Goal: Task Accomplishment & Management: Use online tool/utility

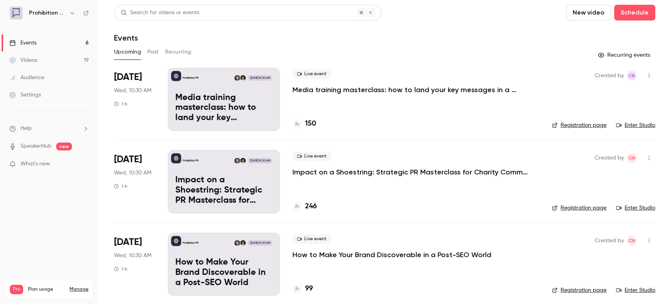
scroll to position [44, 0]
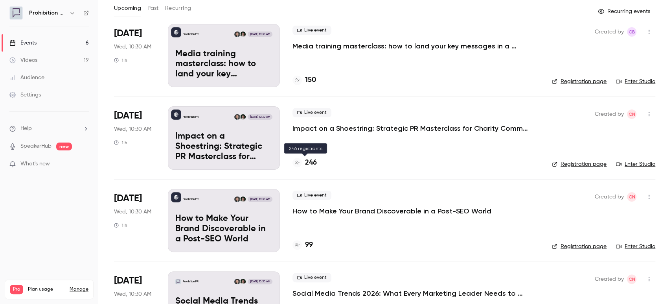
click at [311, 165] on h4 "246" at bounding box center [311, 162] width 12 height 11
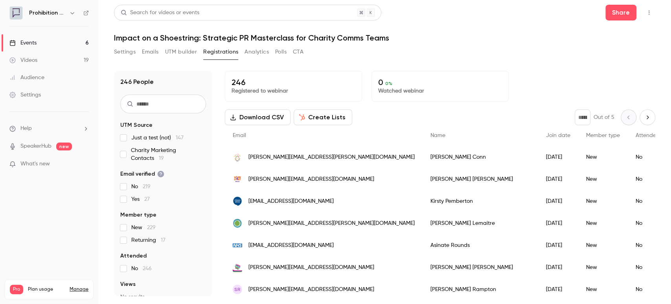
click at [310, 117] on button "Create Lists" at bounding box center [323, 117] width 59 height 16
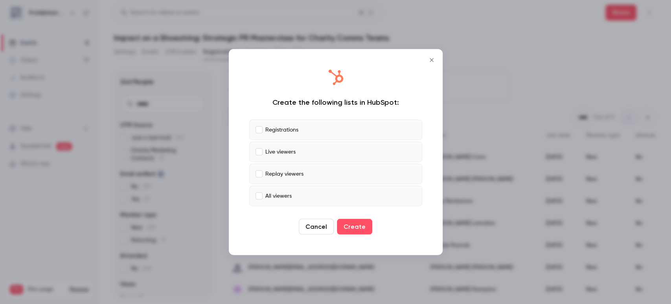
click at [356, 238] on div "Create the following lists in HubSpot: Registrations Live viewers Replay viewer…" at bounding box center [336, 152] width 198 height 190
click at [356, 231] on button "Create" at bounding box center [354, 227] width 35 height 16
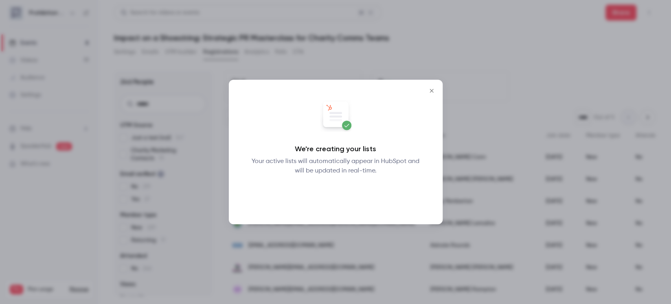
click at [345, 197] on button "Okay" at bounding box center [335, 196] width 29 height 16
